Goal: Task Accomplishment & Management: Use online tool/utility

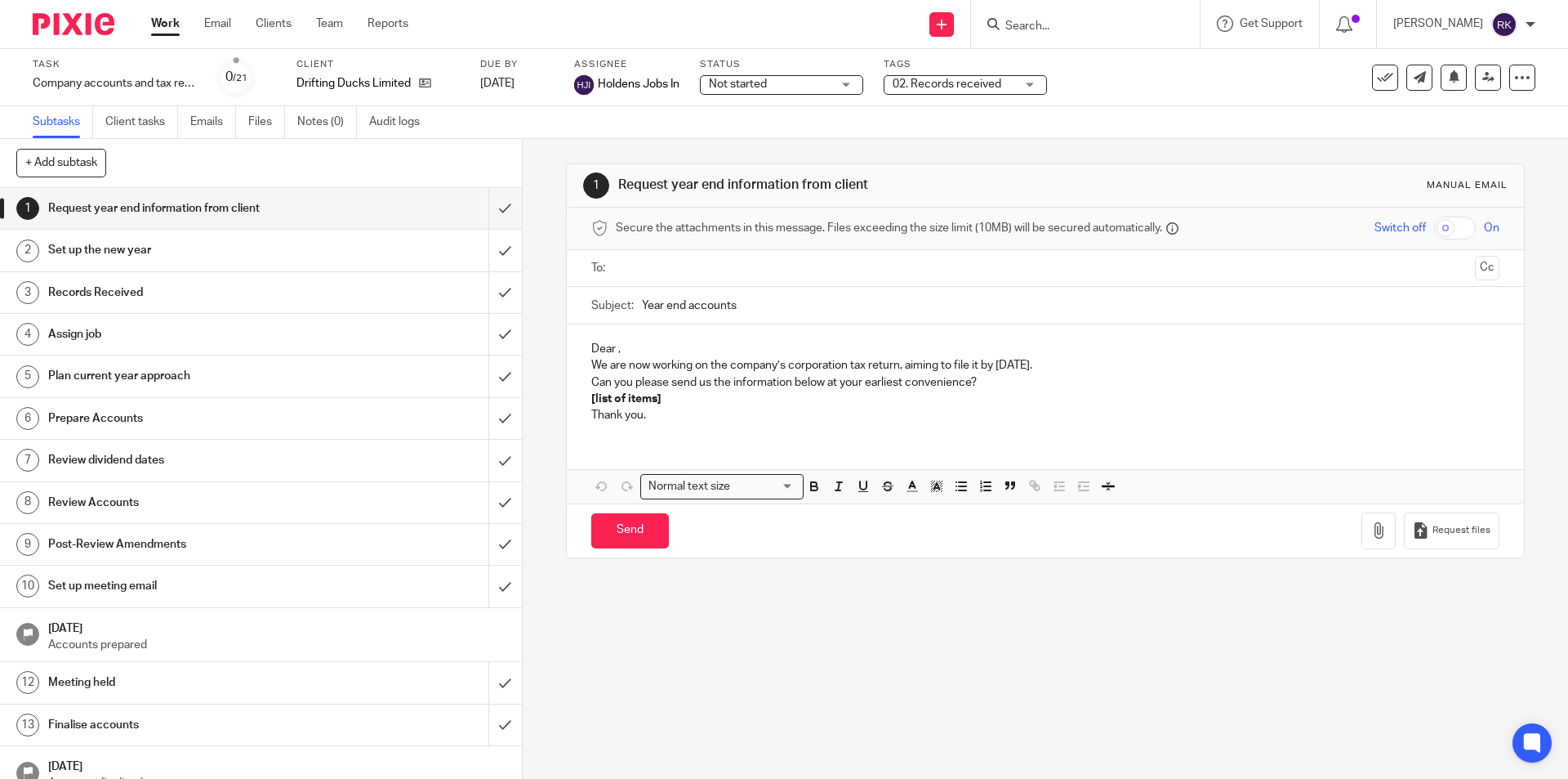
click at [1116, 30] on input "Search" at bounding box center [1077, 27] width 147 height 14
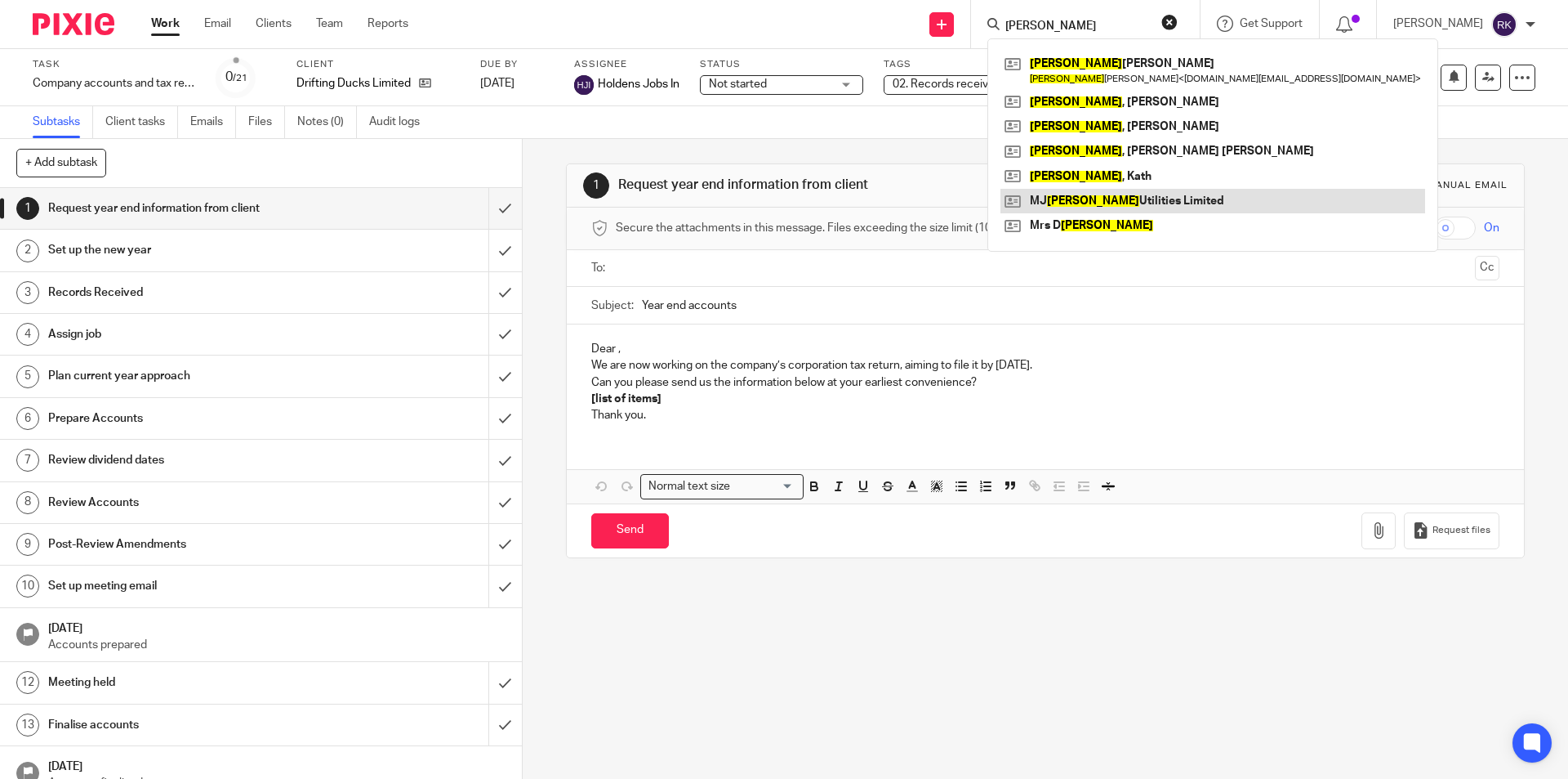
type input "[PERSON_NAME]"
click at [1134, 195] on link at bounding box center [1212, 200] width 425 height 24
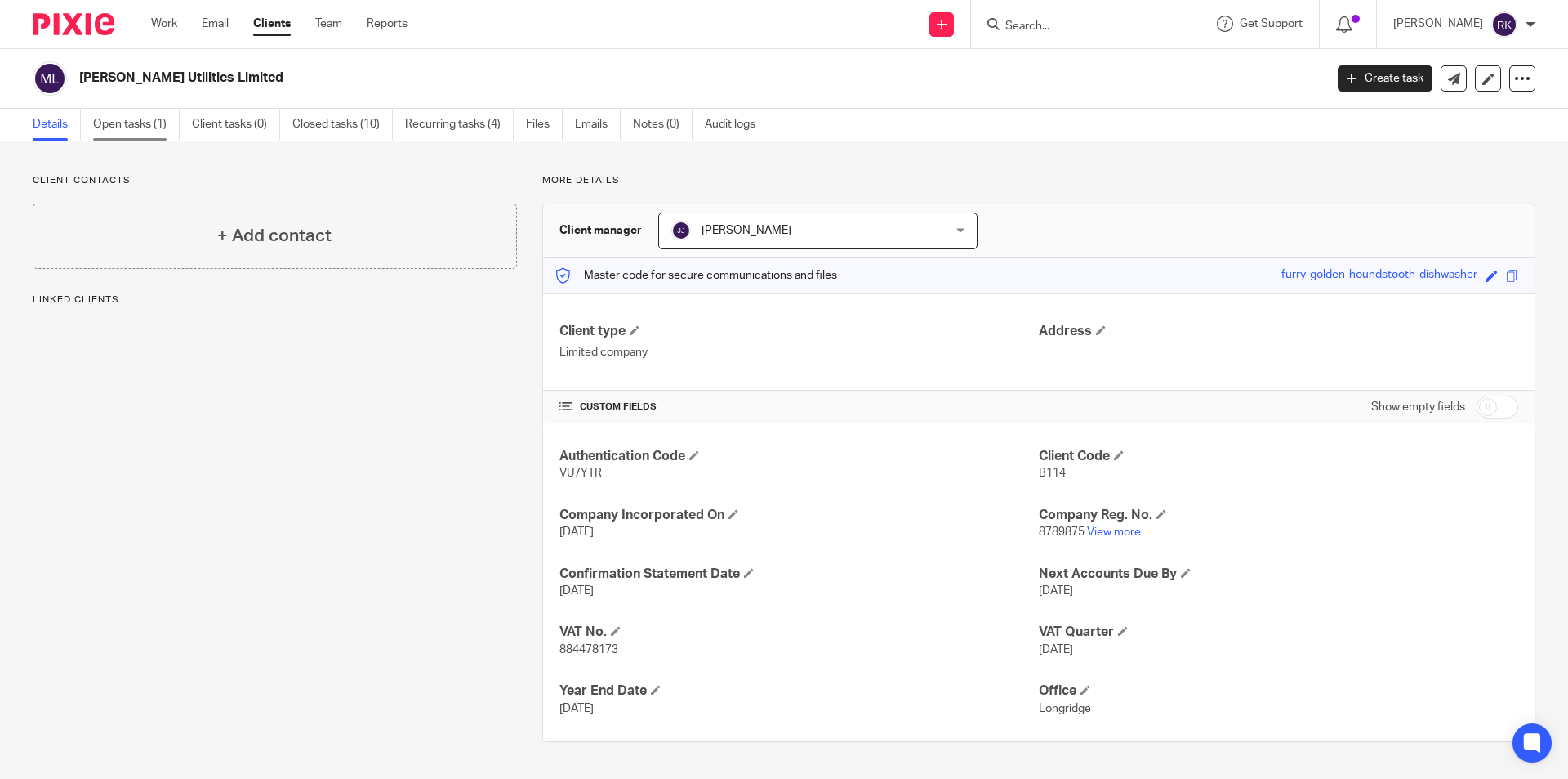
click at [112, 128] on link "Open tasks (1)" at bounding box center [136, 124] width 87 height 32
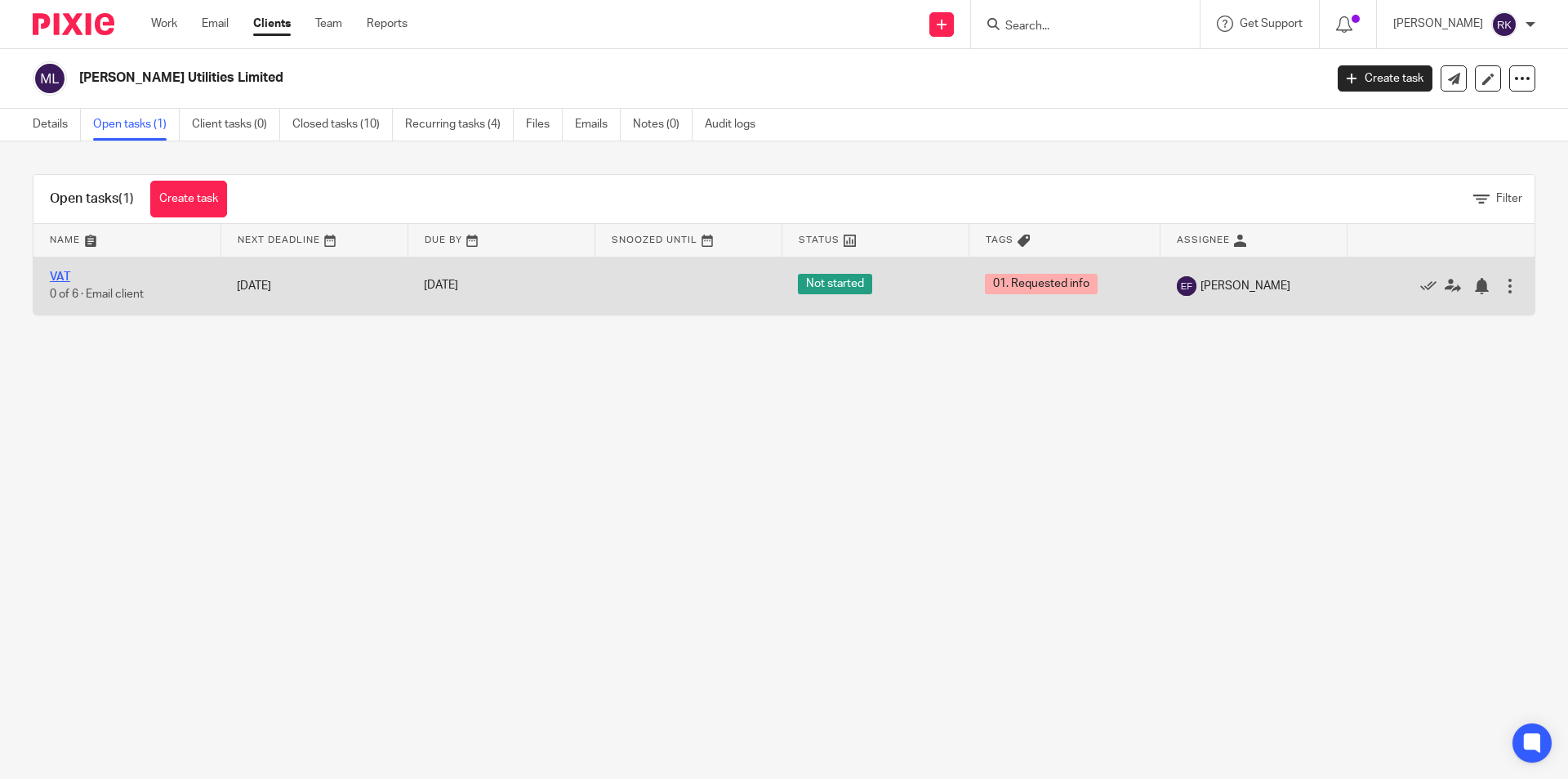
click at [62, 278] on link "VAT" at bounding box center [60, 276] width 21 height 12
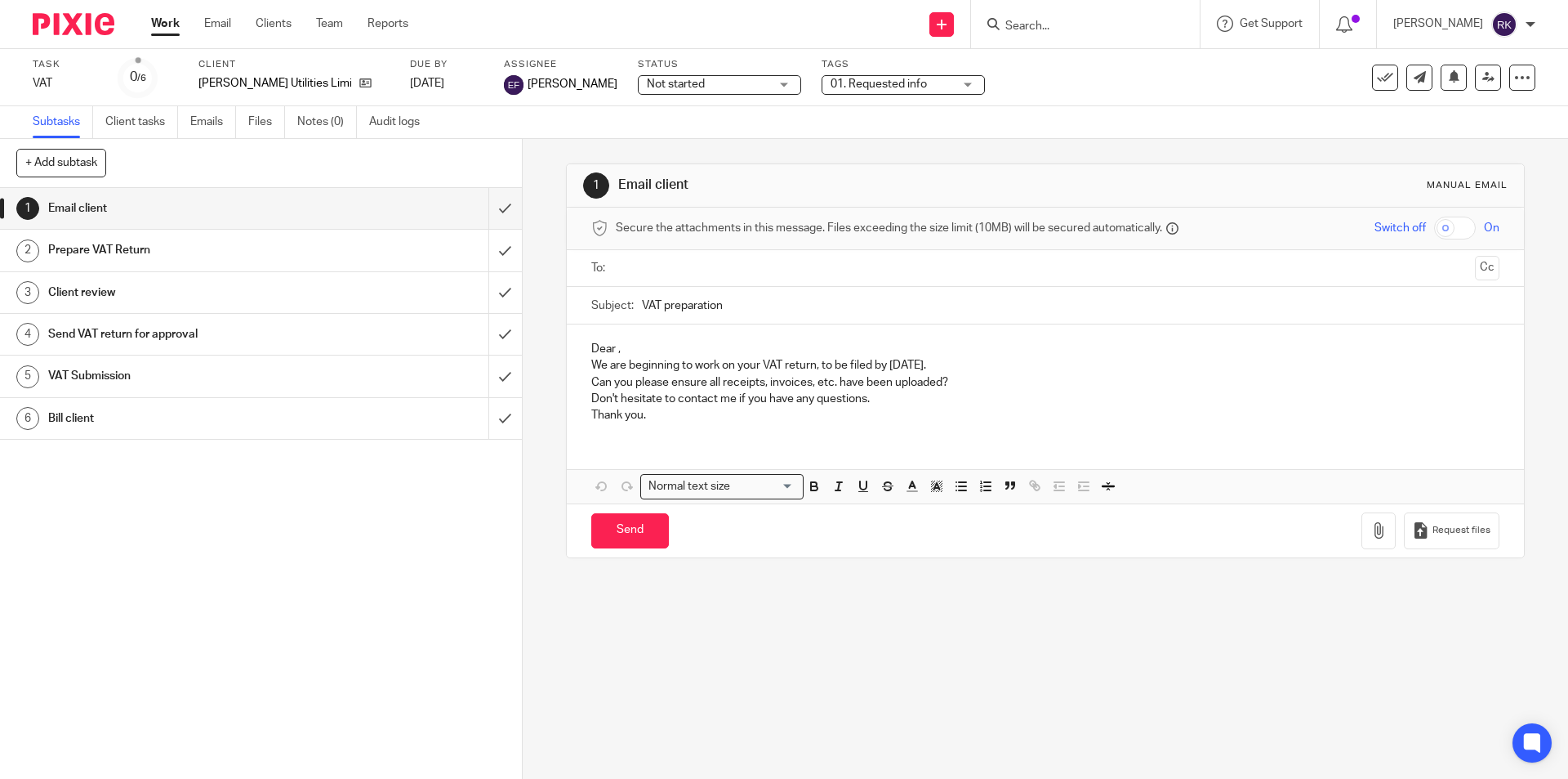
click at [830, 80] on span "01. Requested info" at bounding box center [879, 84] width 97 height 12
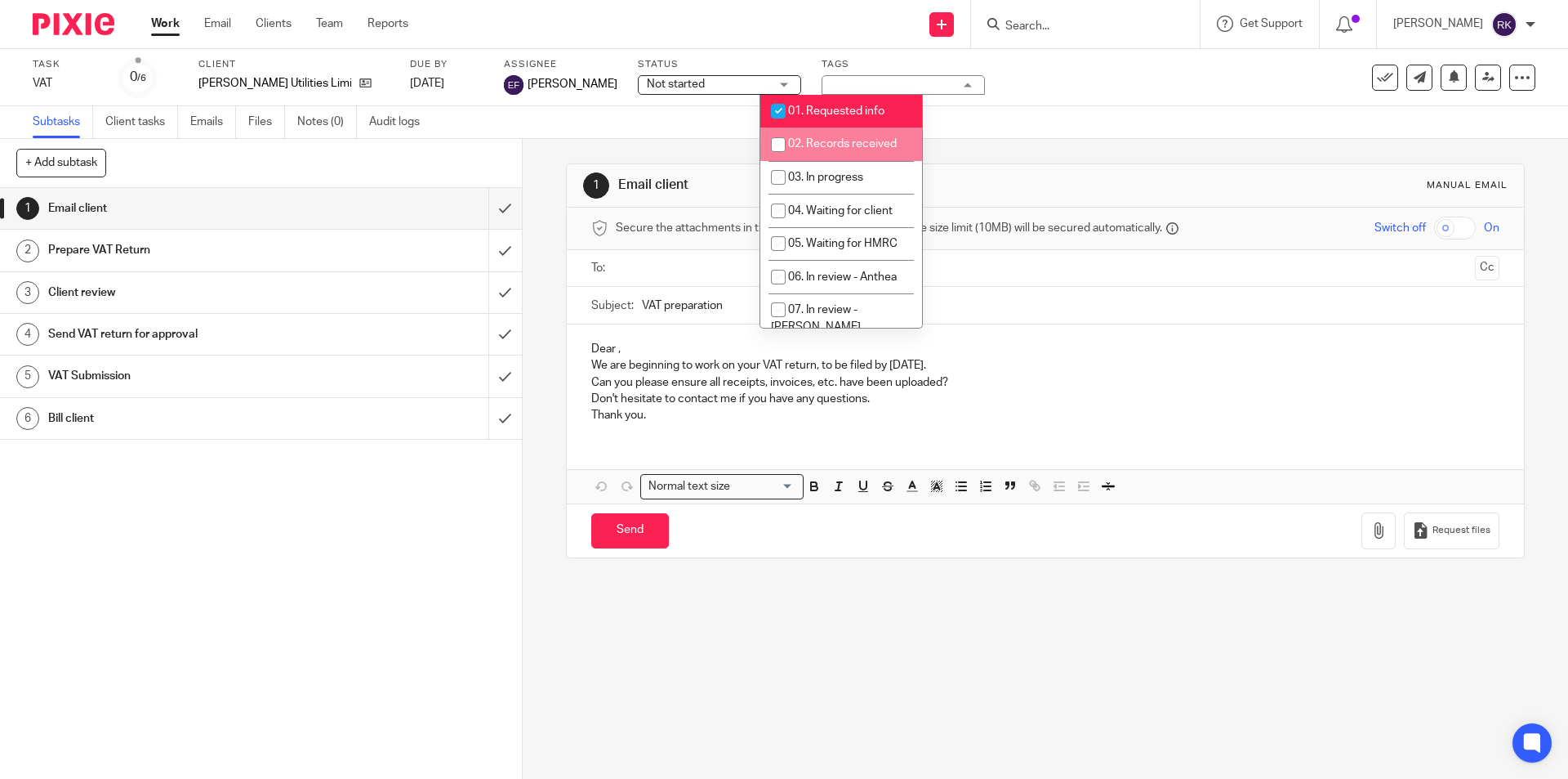
click at [818, 146] on span "02. Records received" at bounding box center [842, 143] width 108 height 12
checkbox input "true"
click at [817, 115] on span "01. Requested info" at bounding box center [837, 111] width 97 height 12
checkbox input "false"
click at [999, 88] on div "Task VAT Save VAT 0 /6 Client [PERSON_NAME] Utilities Limited Due by [DATE] Ass…" at bounding box center [659, 78] width 1252 height 39
